Goal: Transaction & Acquisition: Purchase product/service

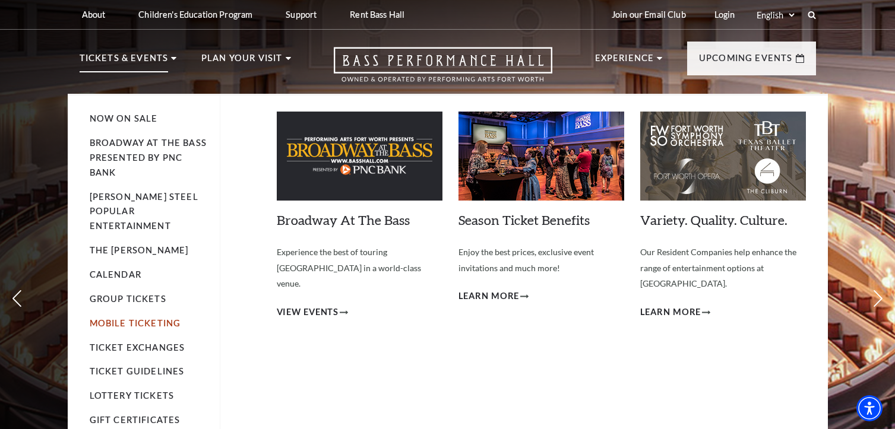
click at [153, 318] on link "Mobile Ticketing" at bounding box center [135, 323] width 91 height 10
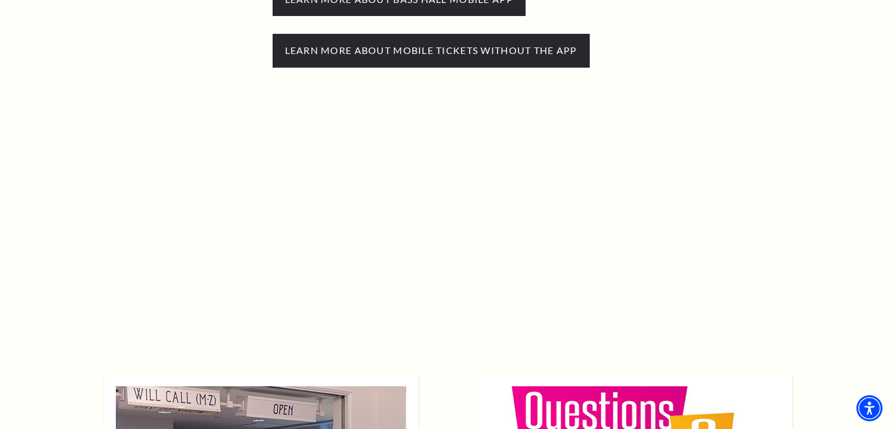
scroll to position [475, 0]
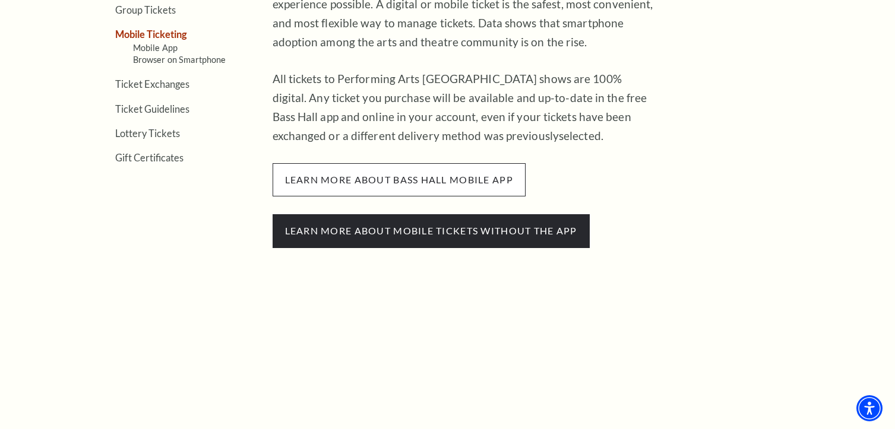
click at [458, 182] on span "learn more about bass hall mobile app" at bounding box center [399, 179] width 253 height 33
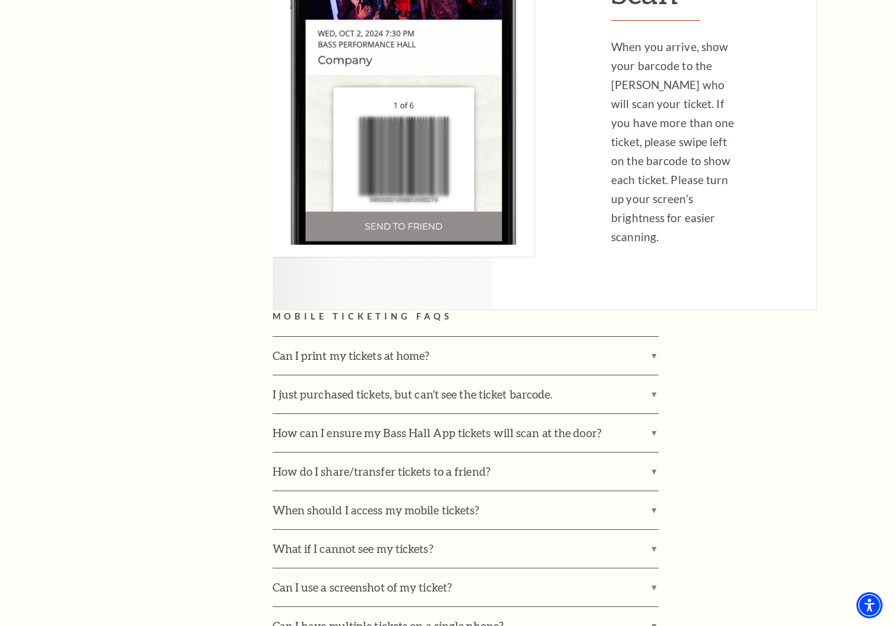
scroll to position [3207, 0]
click at [504, 429] on label "How do I share/transfer tickets to a friend?" at bounding box center [466, 471] width 386 height 38
click at [0, 0] on input "How do I share/transfer tickets to a friend?" at bounding box center [0, 0] width 0 height 0
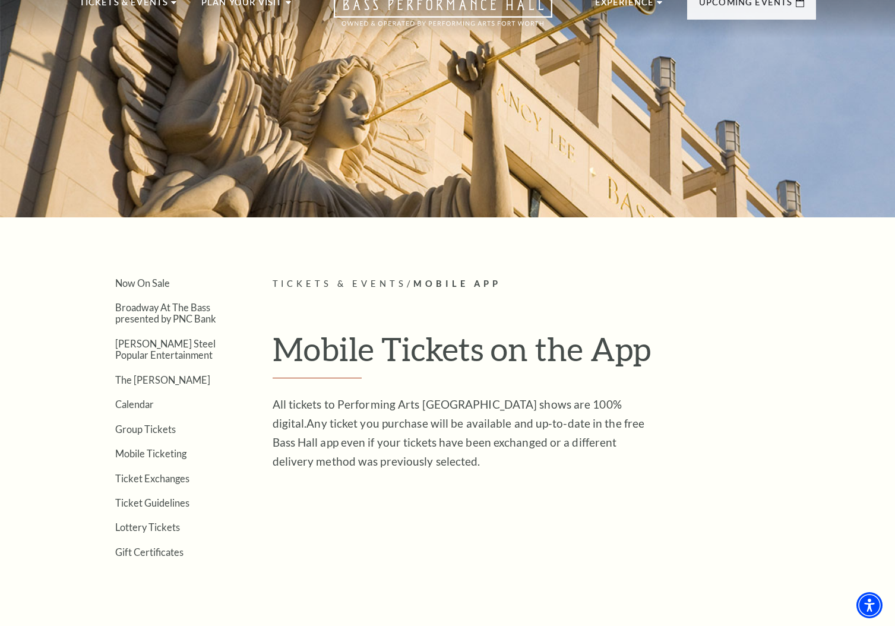
scroll to position [0, 0]
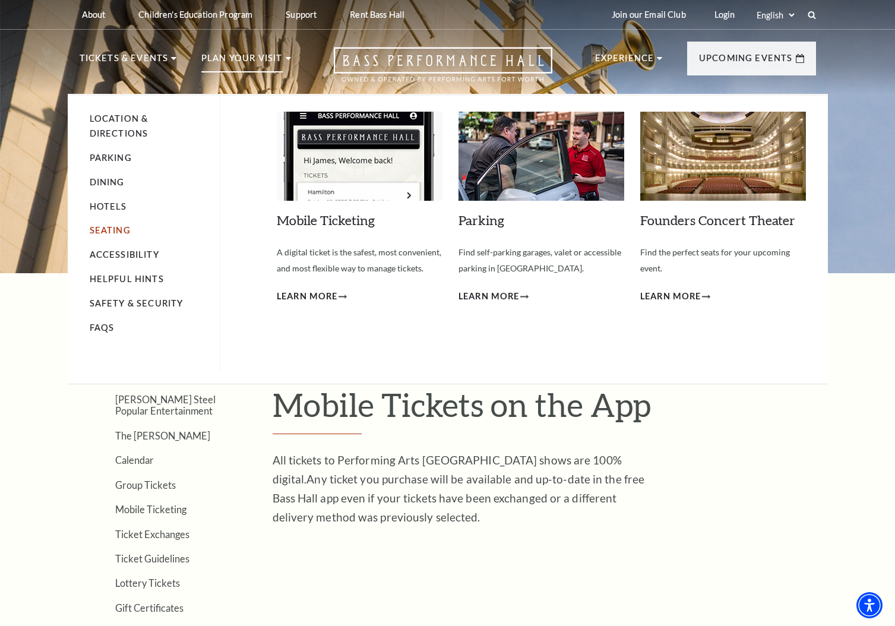
click at [116, 230] on link "Seating" at bounding box center [110, 230] width 41 height 10
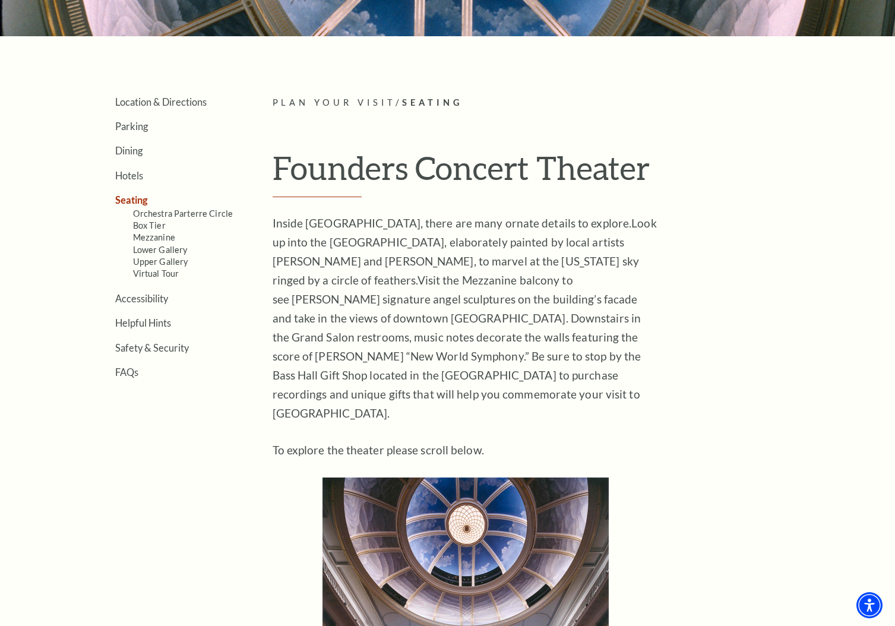
scroll to position [238, 0]
click at [143, 303] on ul "Location & Directions Parking Dining Hotels Seating Orchestra Parterre Circle B…" at bounding box center [158, 236] width 157 height 282
click at [144, 300] on link "Accessibility" at bounding box center [141, 297] width 53 height 11
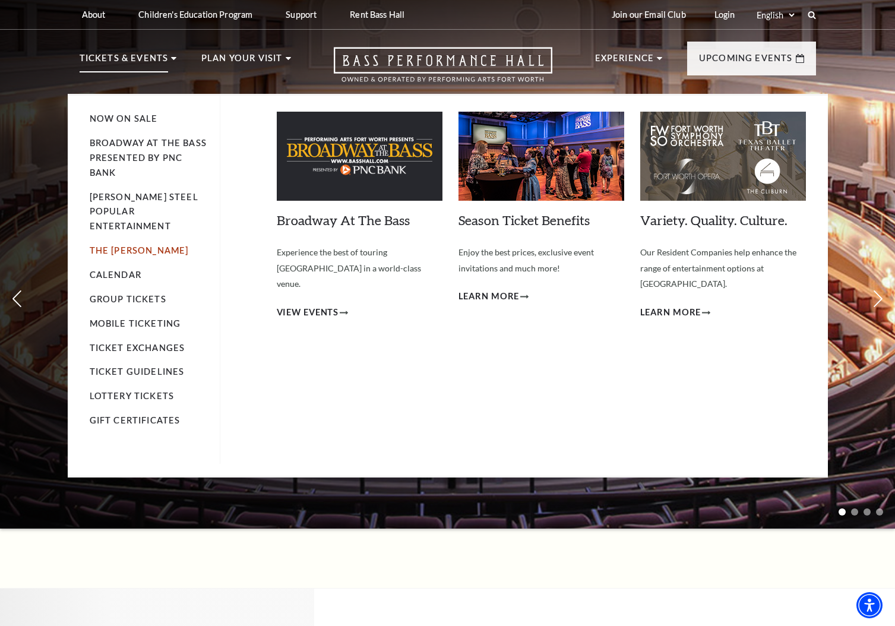
click at [135, 245] on link "The [PERSON_NAME]" at bounding box center [139, 250] width 99 height 10
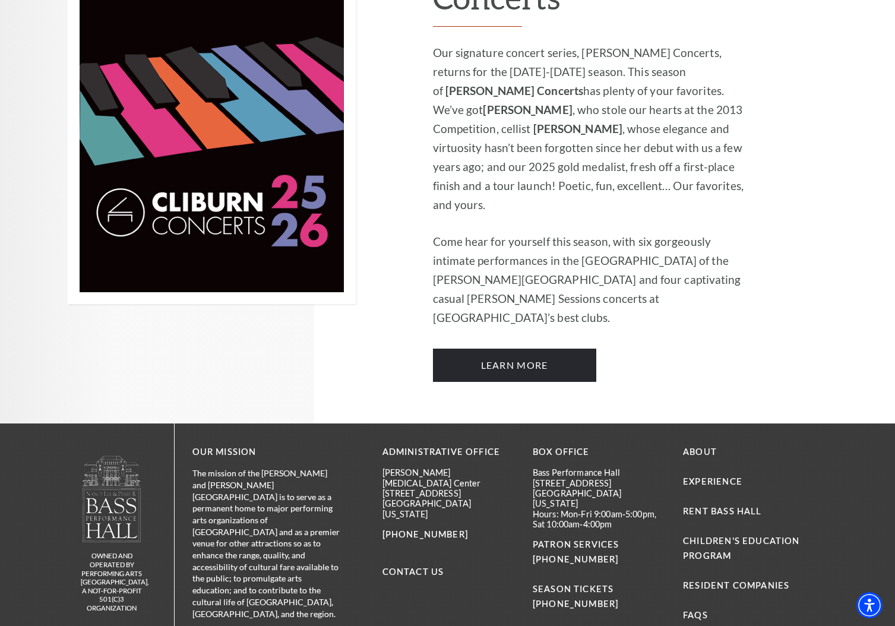
scroll to position [853, 0]
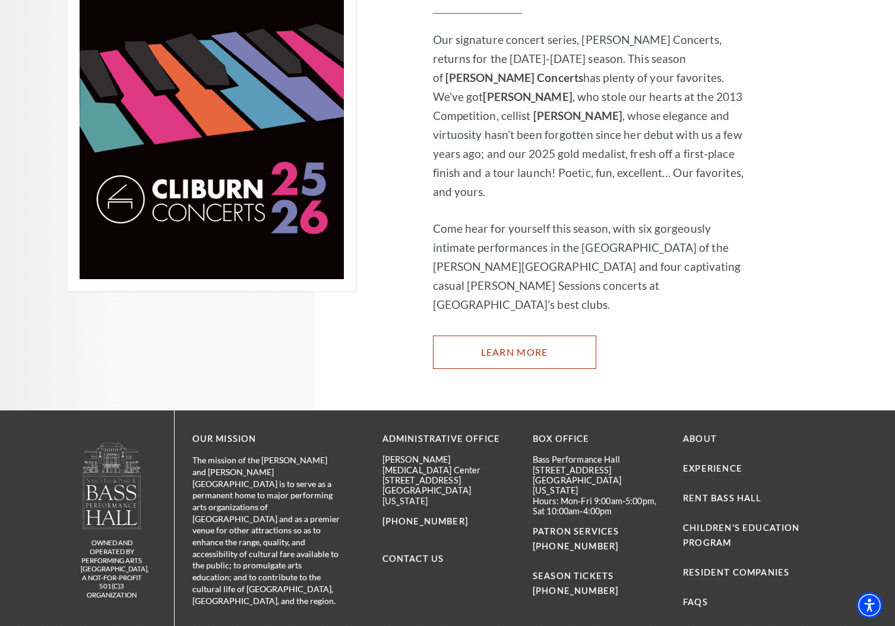
click at [537, 336] on link "Learn More" at bounding box center [514, 352] width 163 height 33
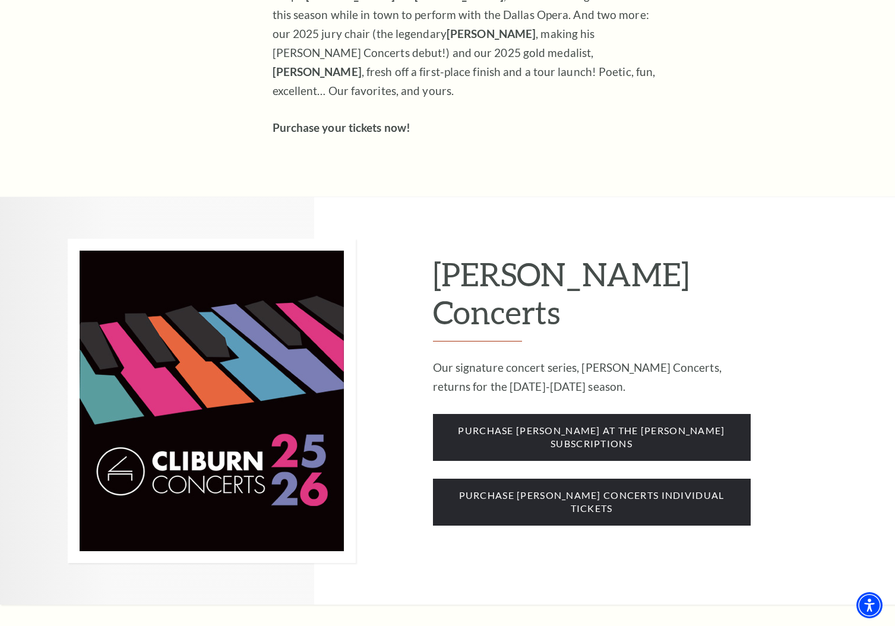
scroll to position [772, 0]
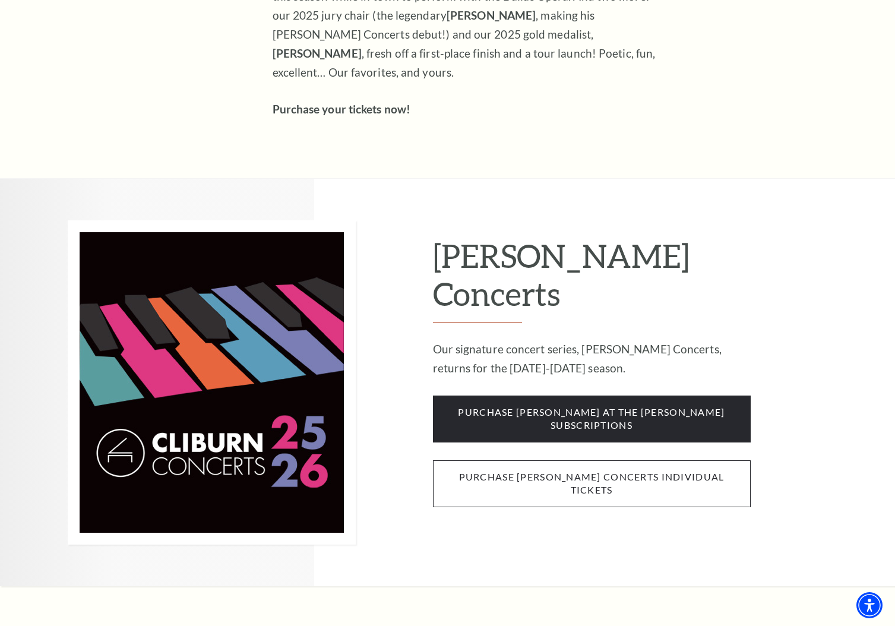
click at [607, 460] on span "purchase [PERSON_NAME] concerts individual tickets" at bounding box center [592, 483] width 318 height 47
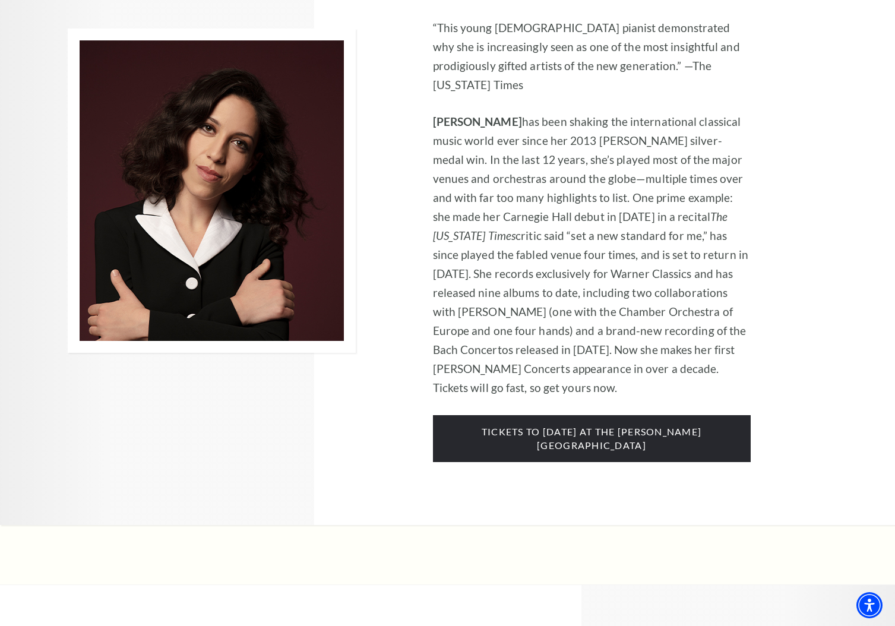
scroll to position [1841, 0]
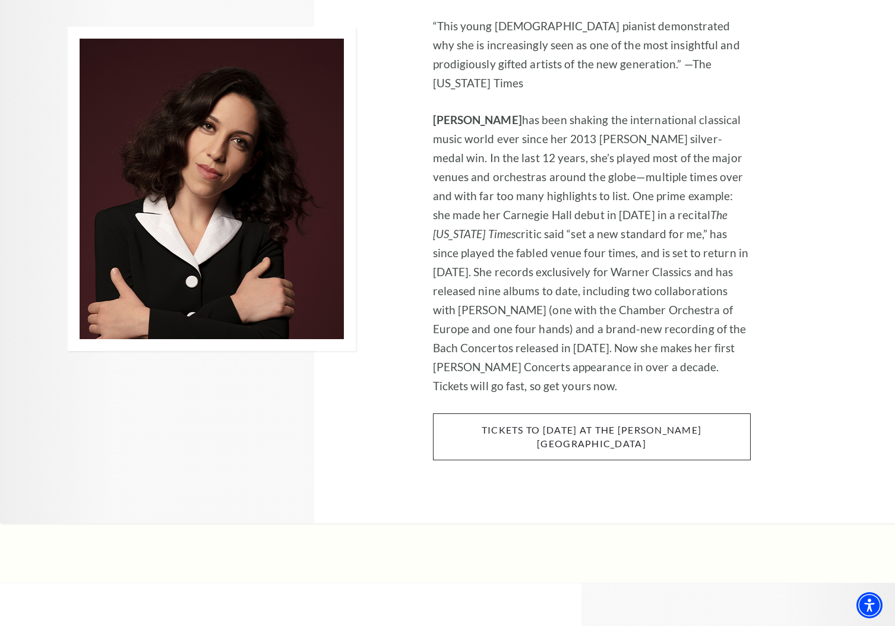
click at [592, 413] on span "tickets to Thursday, november 6 at the kimbell art museum" at bounding box center [592, 436] width 318 height 47
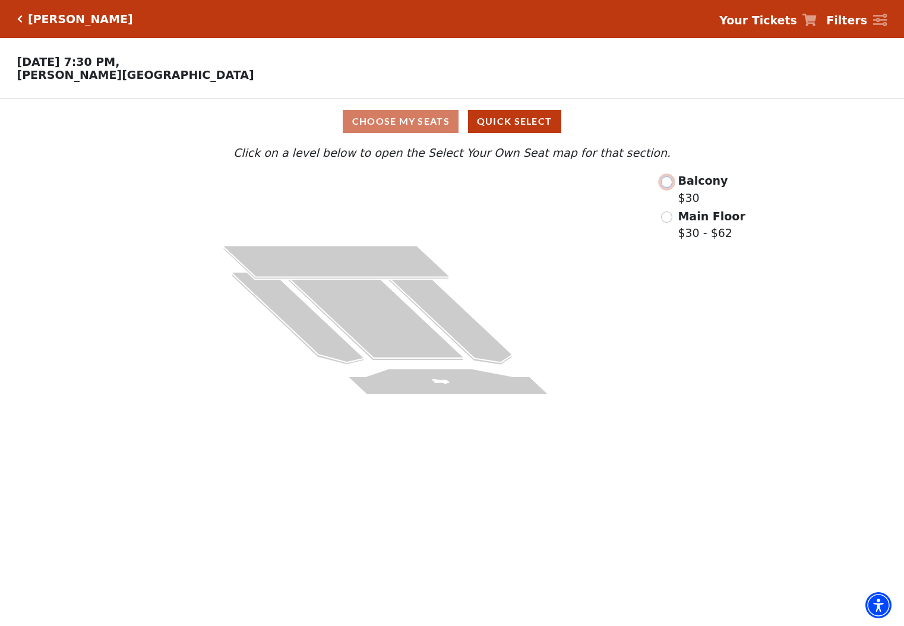
click at [672, 185] on input "Radio button" at bounding box center [666, 181] width 11 height 11
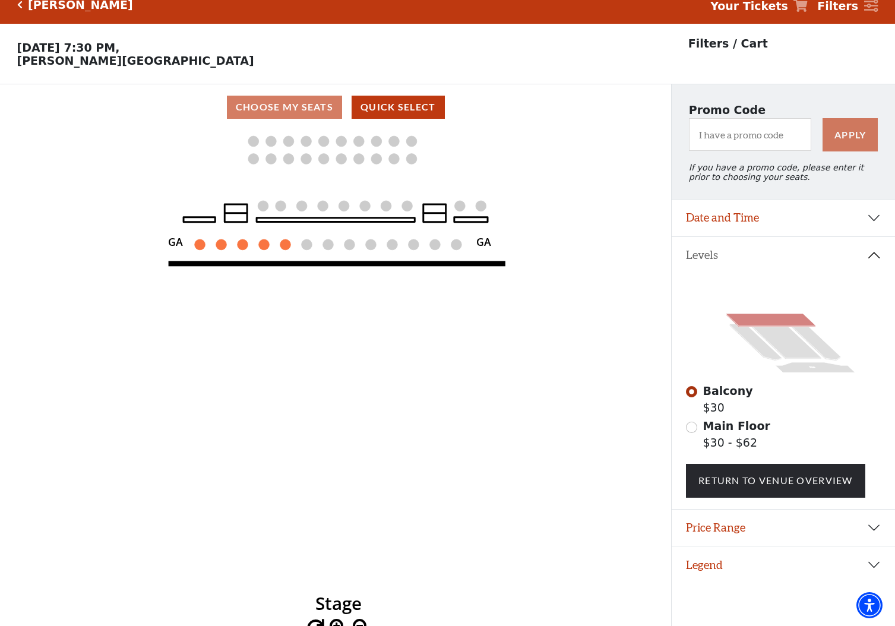
scroll to position [29, 0]
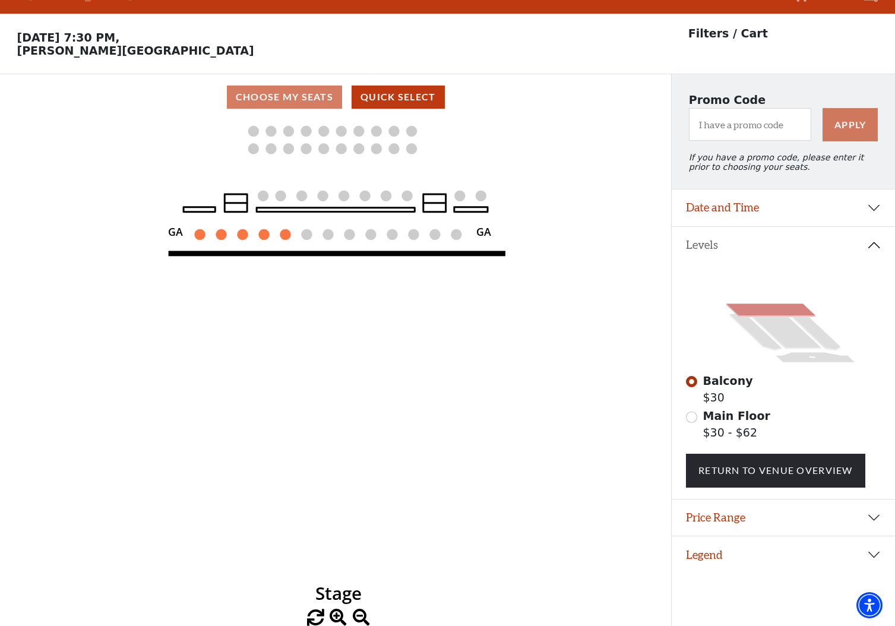
click at [287, 234] on circle at bounding box center [285, 234] width 11 height 11
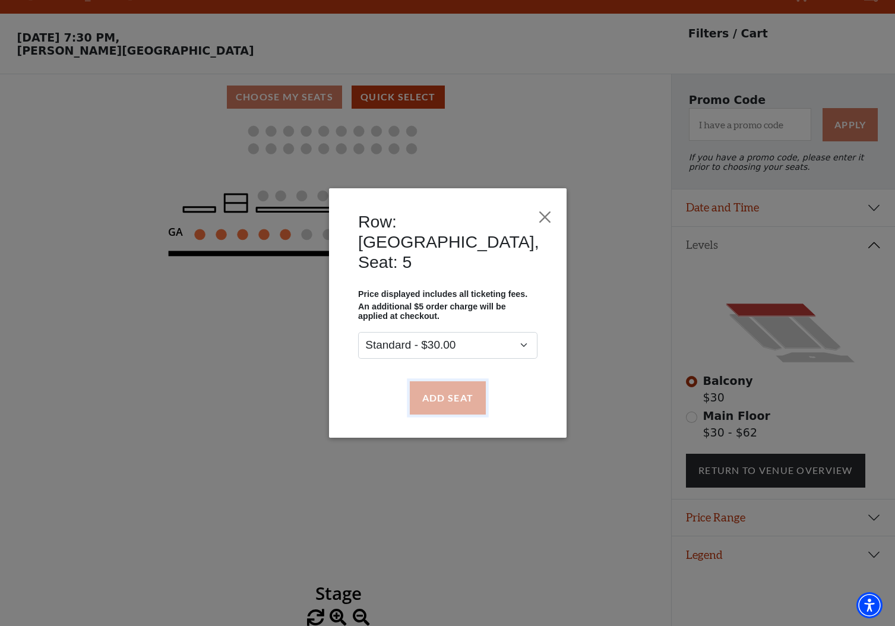
click at [449, 381] on button "Add Seat" at bounding box center [447, 397] width 76 height 33
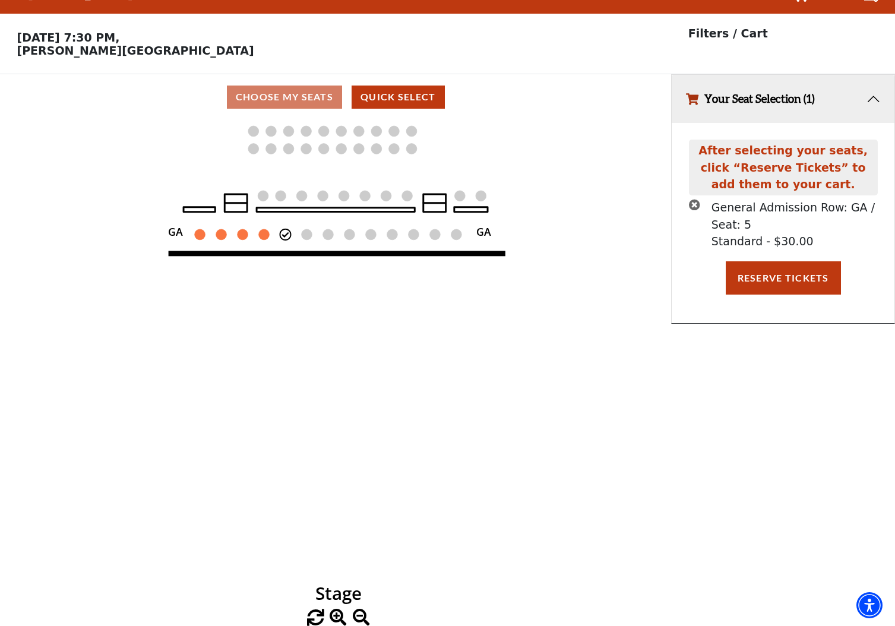
scroll to position [0, 0]
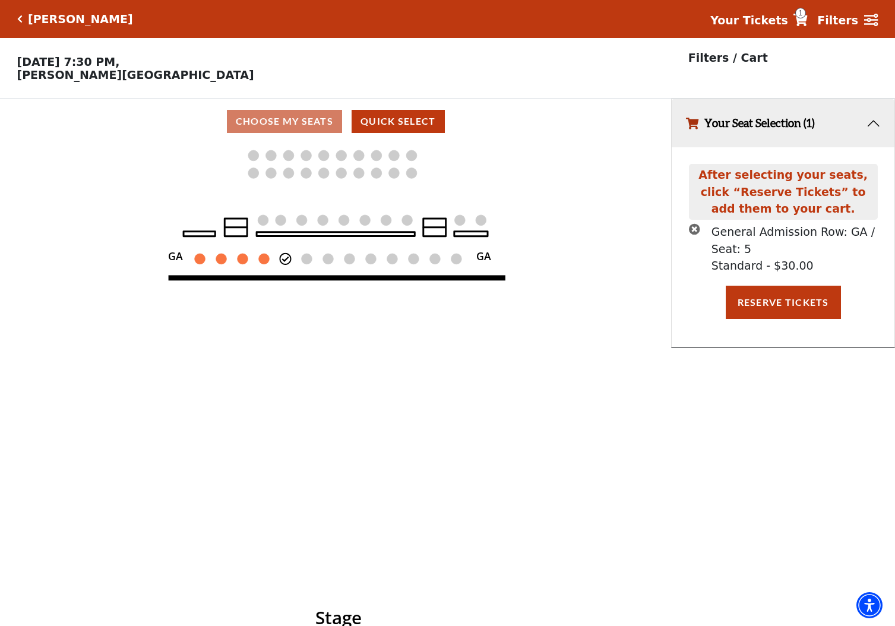
click at [281, 264] on circle at bounding box center [285, 259] width 11 height 11
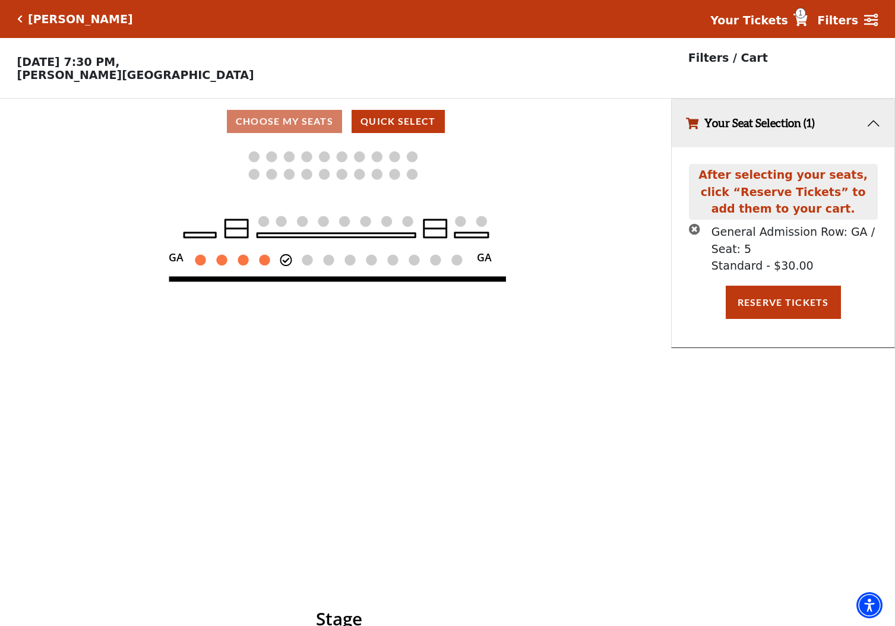
click at [696, 235] on icon "times-circle" at bounding box center [694, 228] width 11 height 11
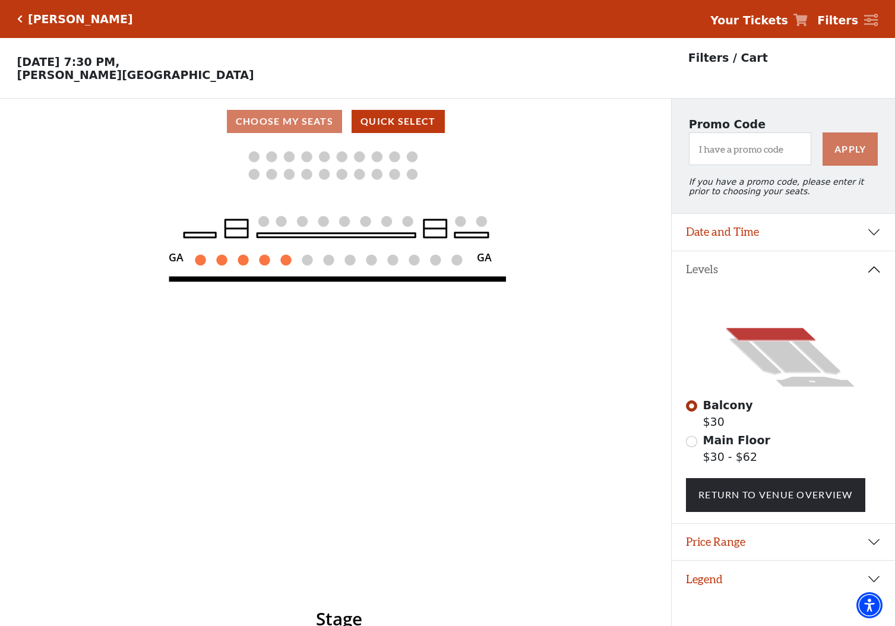
scroll to position [29, 0]
